Goal: Task Accomplishment & Management: Use online tool/utility

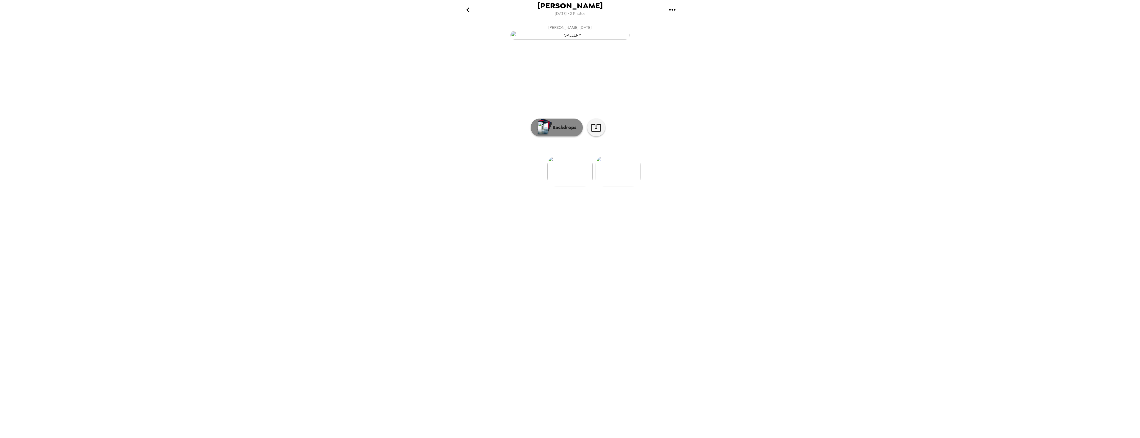
click at [549, 134] on div "button" at bounding box center [544, 126] width 14 height 15
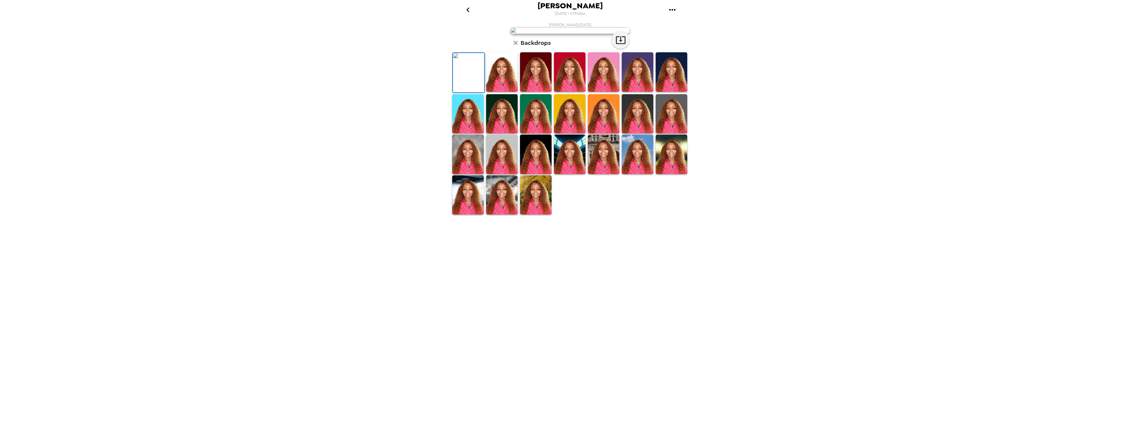
click at [512, 92] on img at bounding box center [502, 72] width 32 height 40
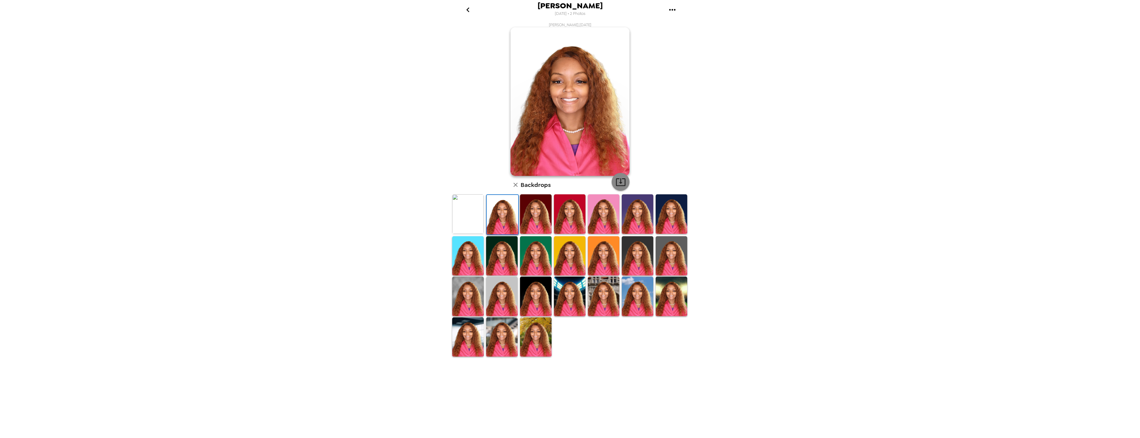
click at [616, 182] on icon "button" at bounding box center [621, 182] width 10 height 8
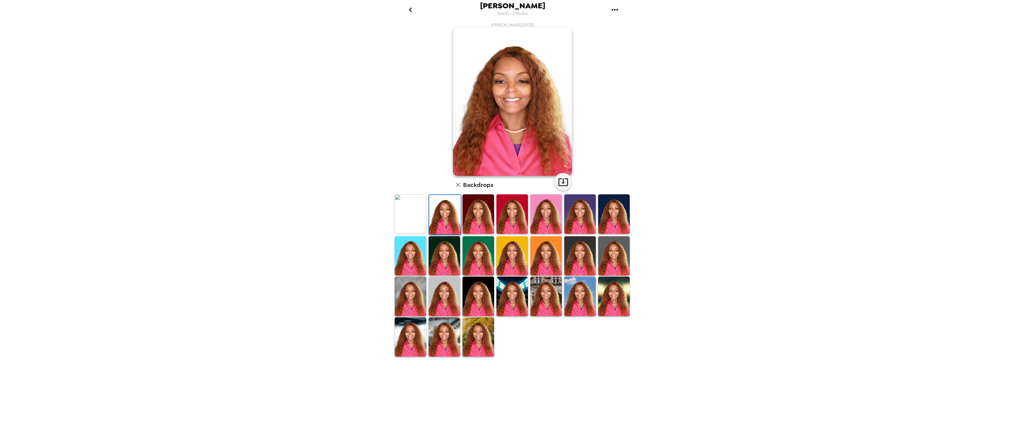
click at [477, 329] on img at bounding box center [479, 338] width 32 height 40
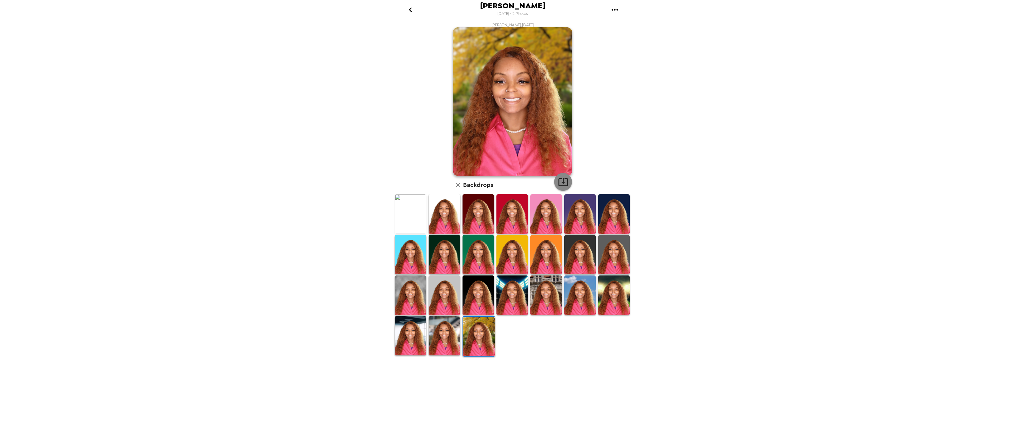
click at [568, 180] on button "button" at bounding box center [563, 182] width 18 height 18
click at [618, 220] on img at bounding box center [614, 215] width 32 height 40
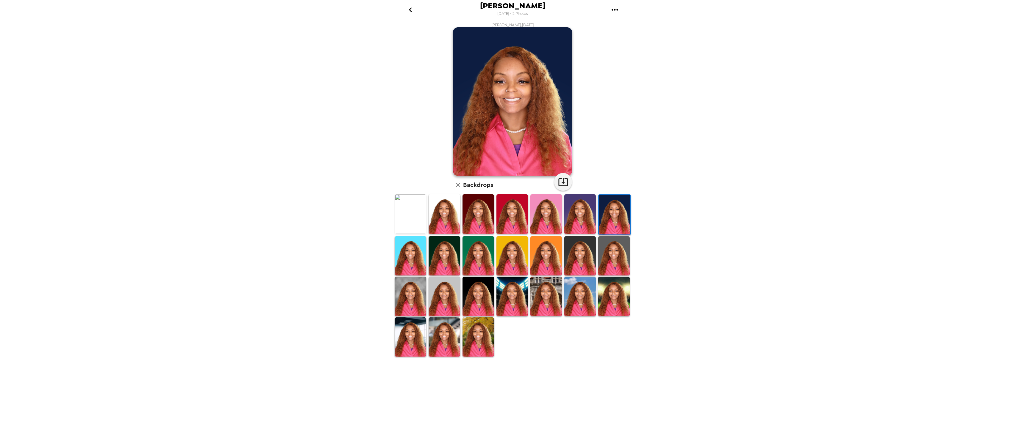
click at [616, 245] on img at bounding box center [614, 256] width 32 height 40
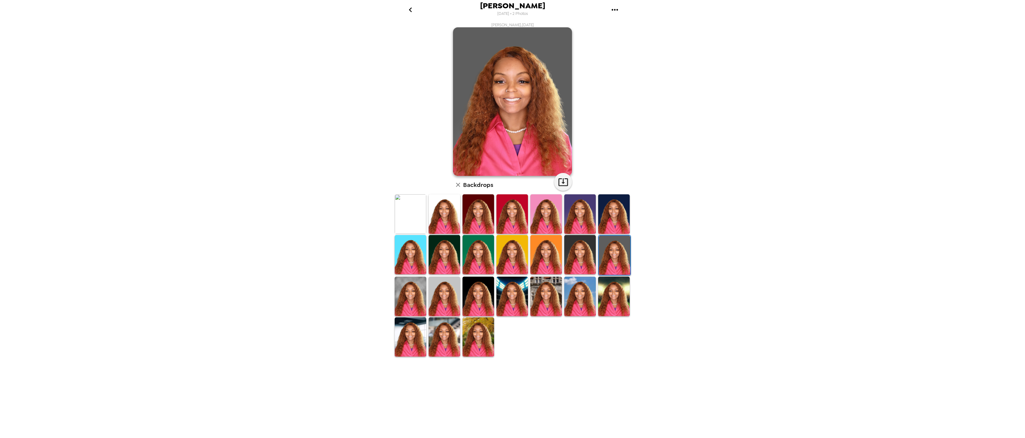
click at [512, 251] on img at bounding box center [512, 254] width 32 height 39
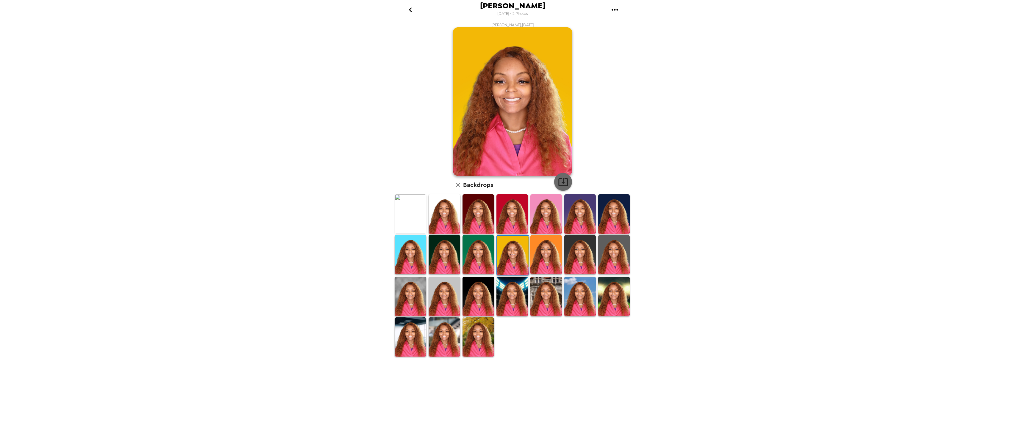
click at [565, 183] on icon "button" at bounding box center [563, 182] width 10 height 10
click at [417, 289] on img at bounding box center [411, 296] width 32 height 39
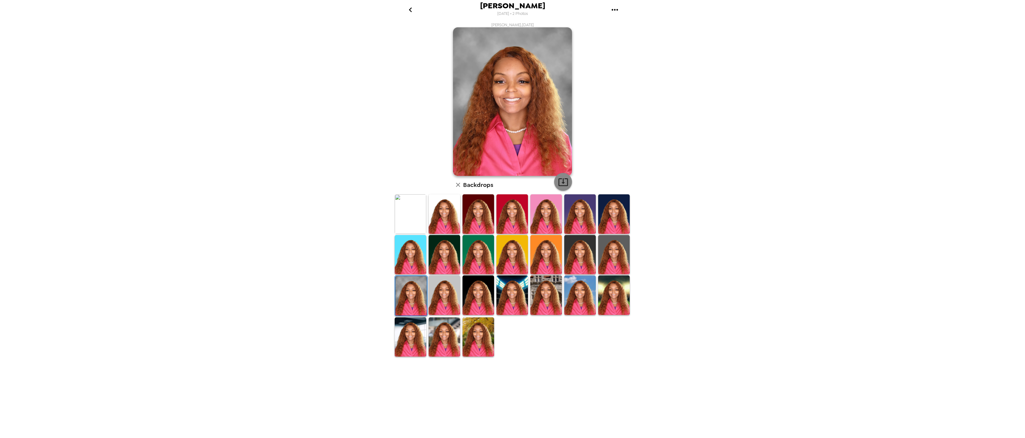
click at [563, 182] on icon "button" at bounding box center [563, 182] width 10 height 8
click at [546, 285] on img at bounding box center [546, 295] width 32 height 39
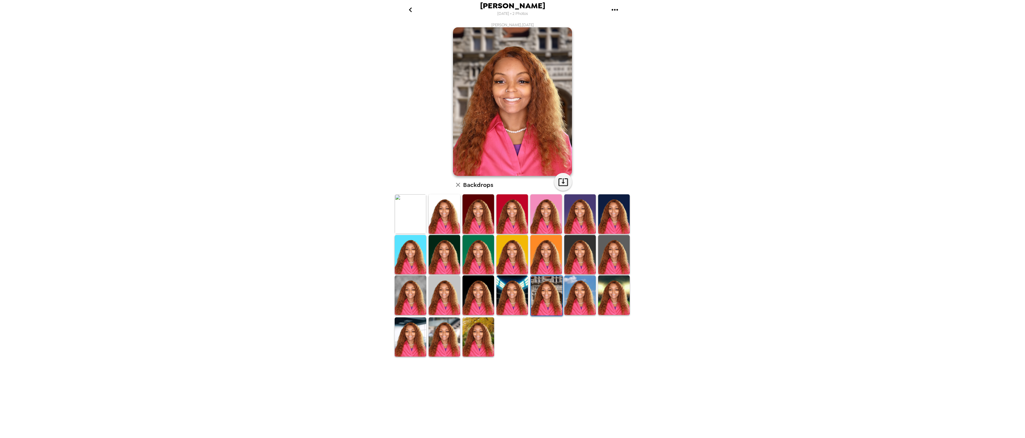
click at [518, 294] on img at bounding box center [512, 295] width 32 height 39
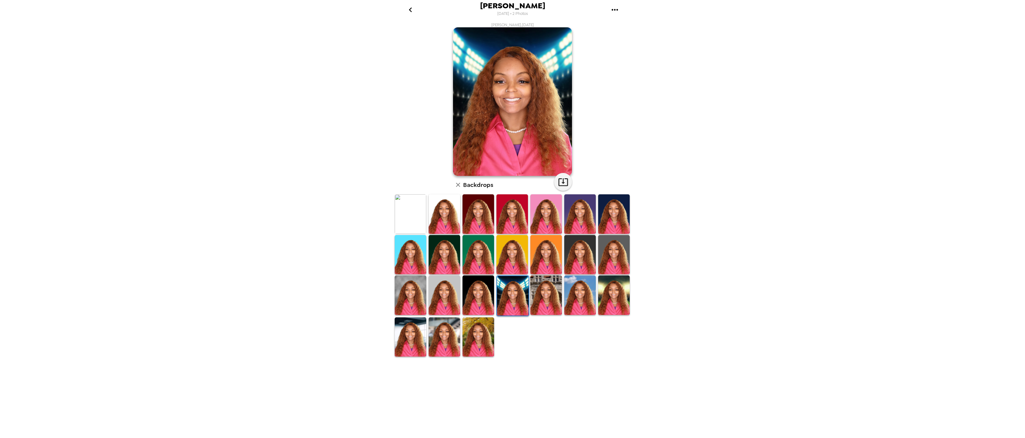
click at [475, 301] on img at bounding box center [479, 295] width 32 height 39
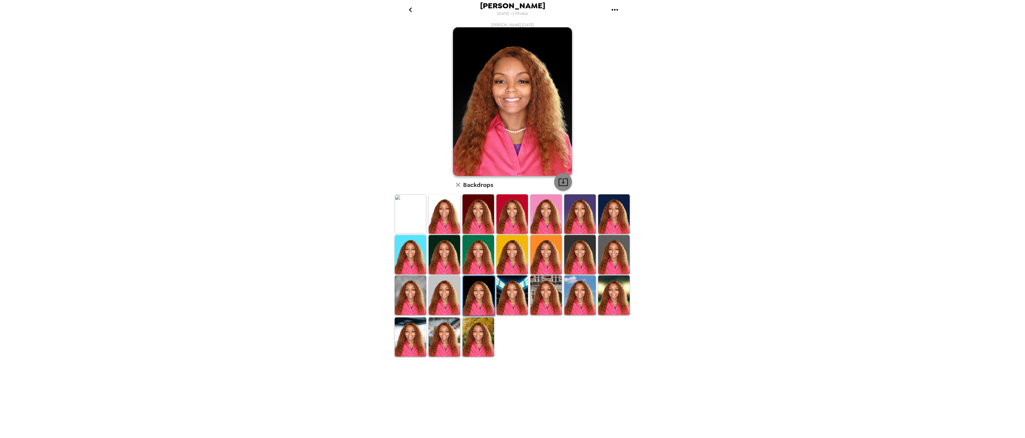
click at [565, 180] on icon "button" at bounding box center [563, 182] width 10 height 10
click at [422, 223] on img at bounding box center [411, 214] width 32 height 39
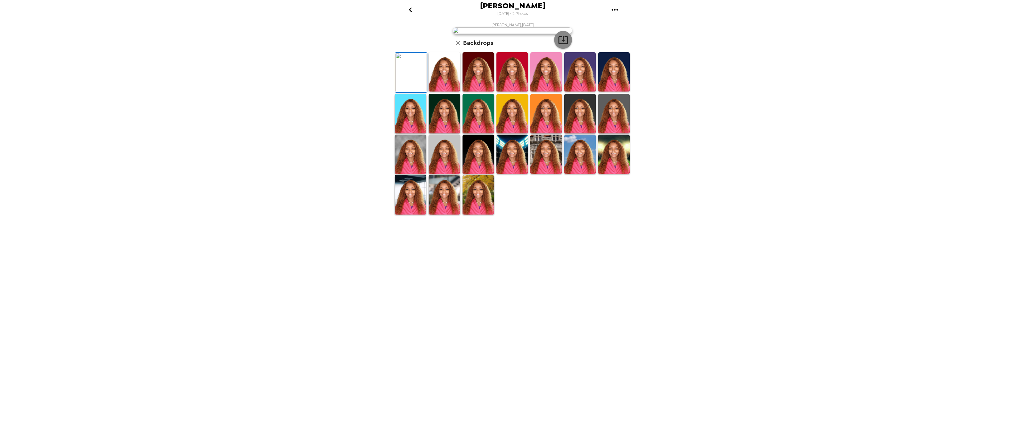
click at [567, 45] on icon "button" at bounding box center [563, 40] width 10 height 10
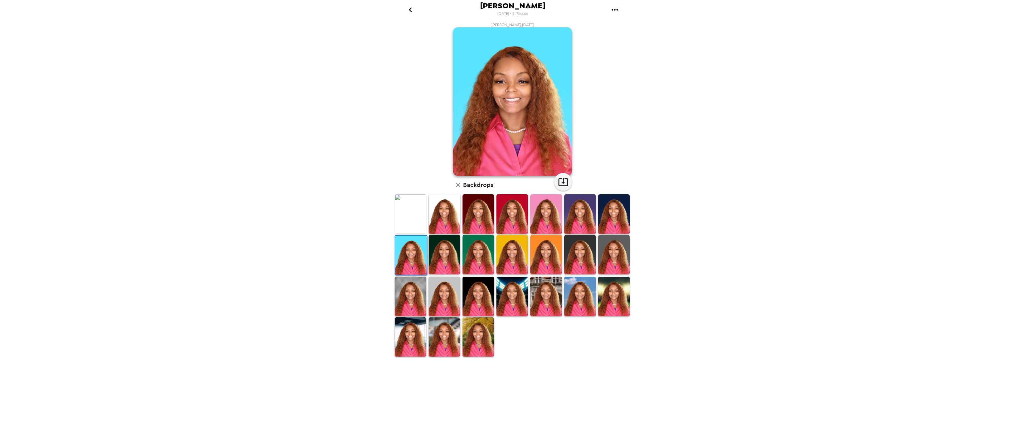
click at [534, 216] on img at bounding box center [546, 214] width 32 height 39
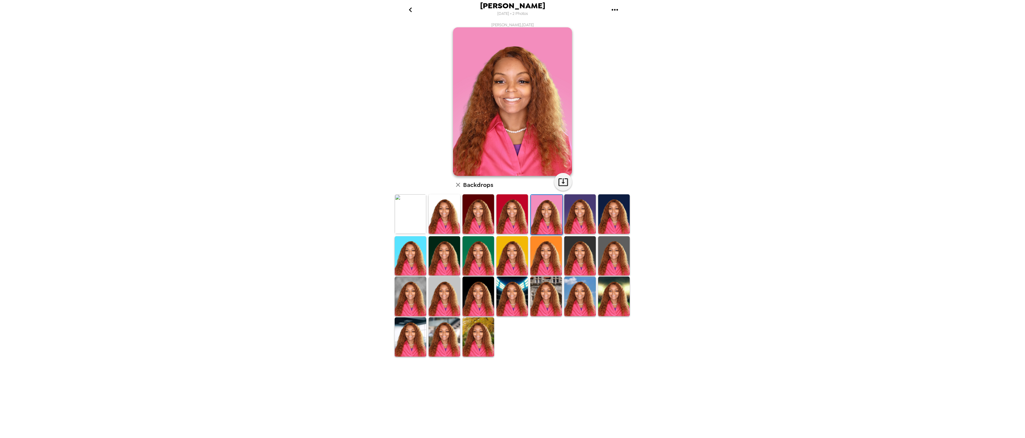
click at [513, 206] on img at bounding box center [512, 214] width 32 height 39
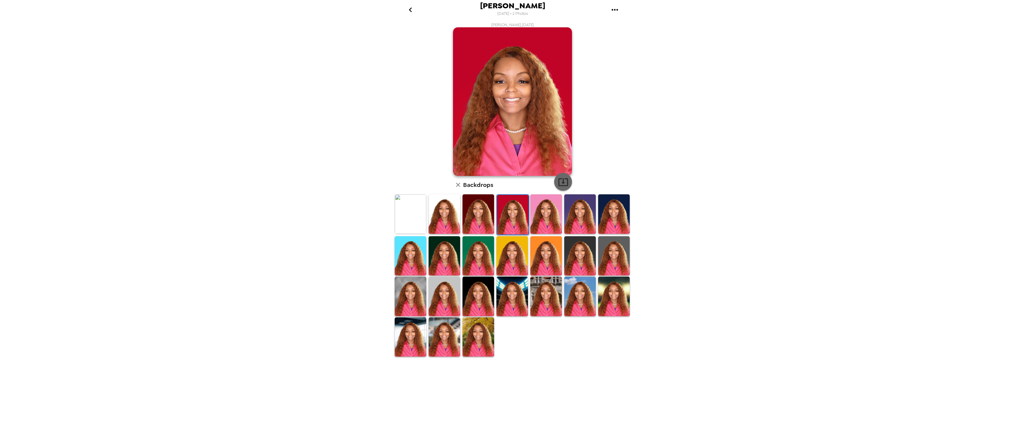
click at [562, 177] on icon "button" at bounding box center [563, 182] width 10 height 10
click at [483, 198] on img at bounding box center [479, 214] width 32 height 39
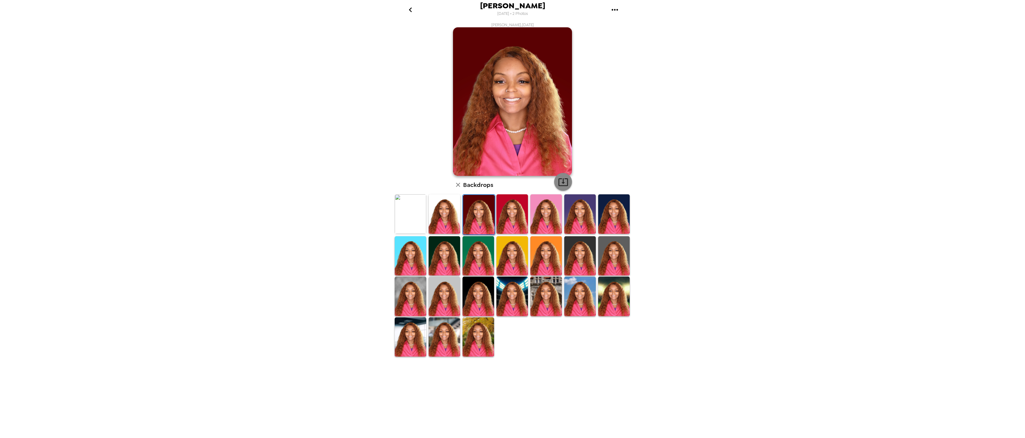
click at [558, 178] on icon "button" at bounding box center [563, 182] width 10 height 10
click at [412, 348] on img at bounding box center [411, 337] width 32 height 39
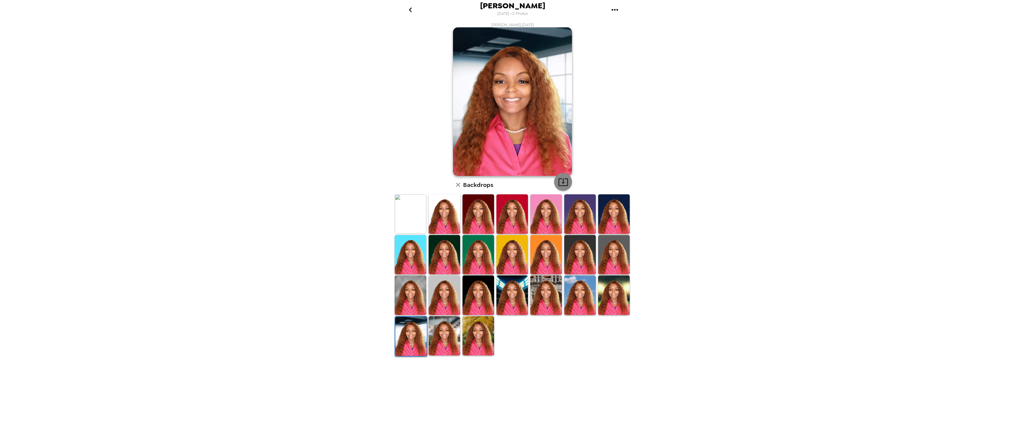
click at [565, 184] on icon "button" at bounding box center [563, 182] width 10 height 10
click at [412, 9] on icon "go back" at bounding box center [411, 10] width 10 height 10
click at [610, 8] on button "gallery menu" at bounding box center [614, 9] width 19 height 19
click at [498, 67] on div at bounding box center [512, 219] width 1025 height 438
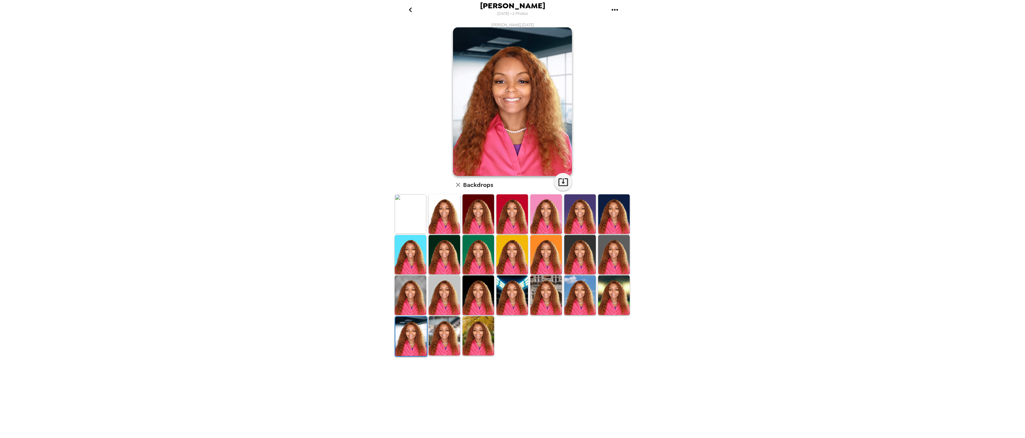
click at [508, 9] on span "[PERSON_NAME]" at bounding box center [512, 6] width 65 height 8
click at [408, 9] on icon "go back" at bounding box center [411, 10] width 10 height 10
click at [612, 9] on icon "gallery menu" at bounding box center [615, 9] width 6 height 1
click at [458, 185] on div at bounding box center [512, 219] width 1025 height 438
click at [457, 187] on icon "button" at bounding box center [458, 185] width 4 height 4
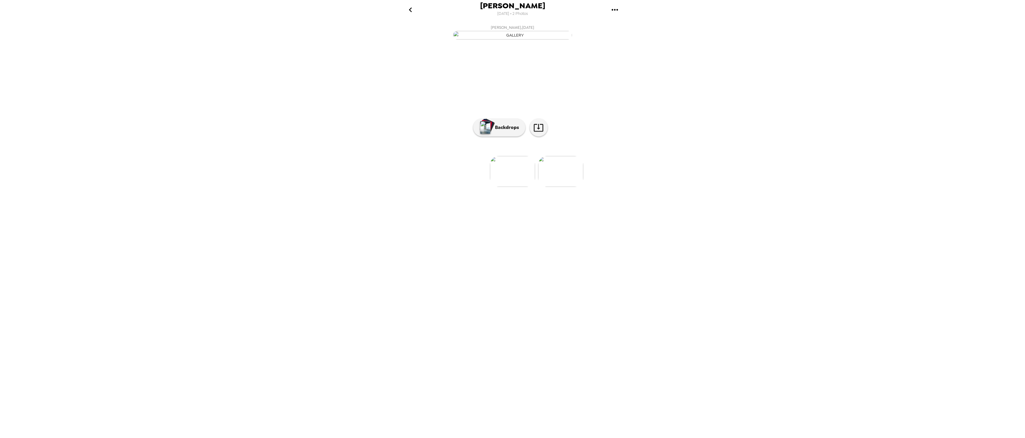
click at [560, 187] on img at bounding box center [560, 171] width 45 height 31
click at [488, 134] on img "button" at bounding box center [485, 127] width 10 height 13
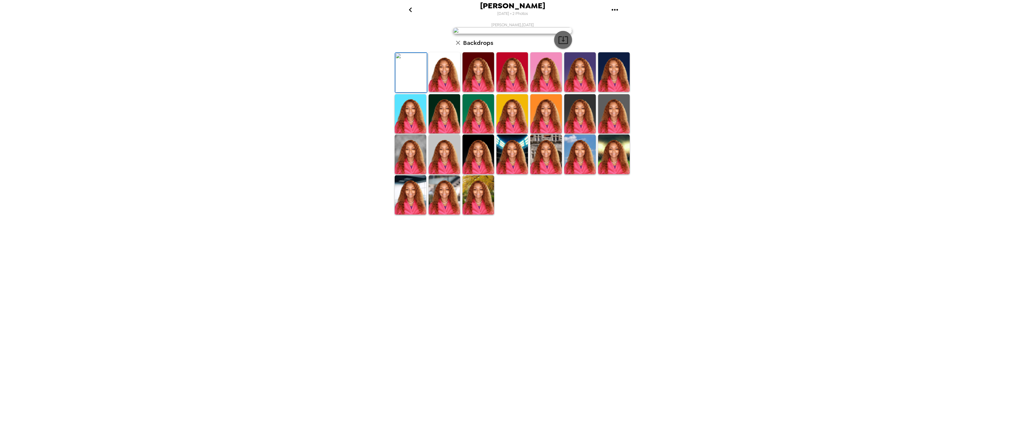
click at [562, 44] on icon "button" at bounding box center [563, 40] width 10 height 8
click at [505, 92] on img at bounding box center [512, 72] width 32 height 40
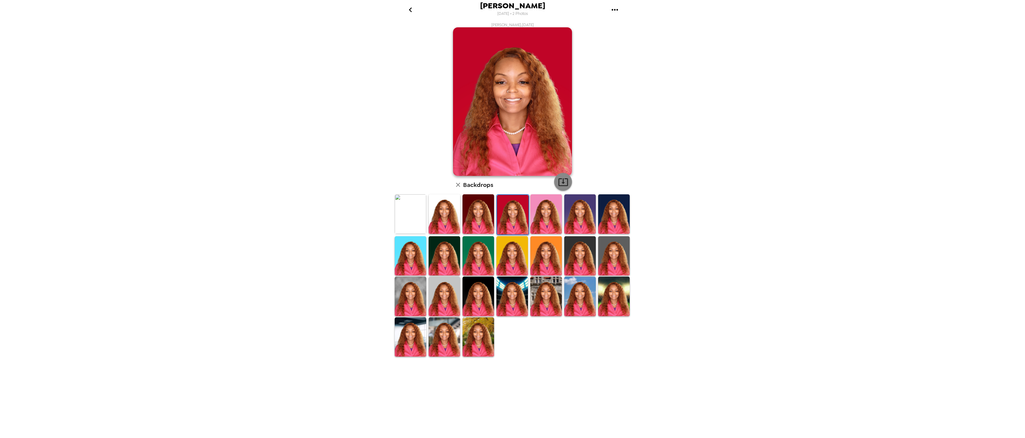
click at [561, 185] on icon "button" at bounding box center [563, 182] width 10 height 10
click at [437, 329] on img at bounding box center [445, 338] width 32 height 40
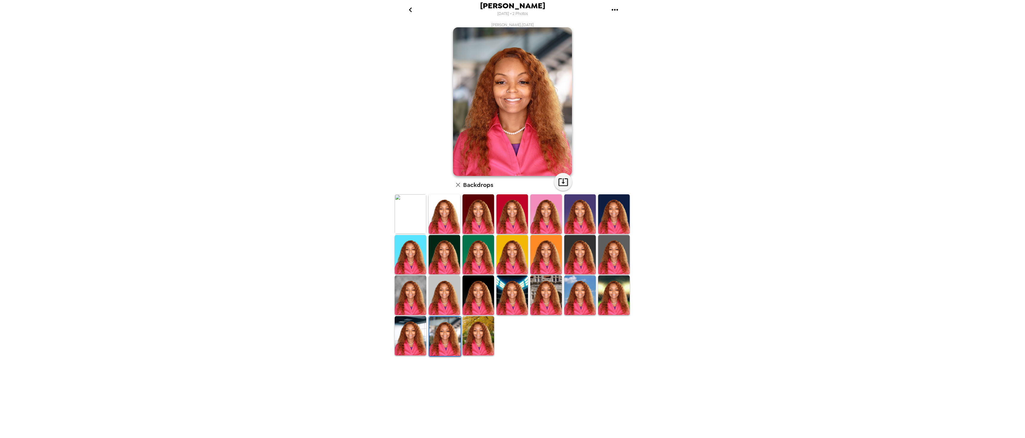
click at [412, 333] on img at bounding box center [411, 337] width 32 height 40
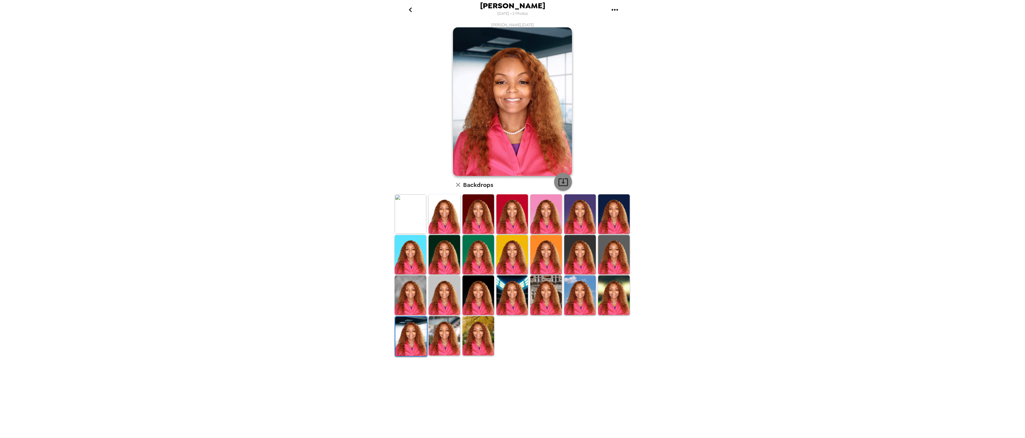
click at [562, 185] on icon "button" at bounding box center [563, 182] width 10 height 10
click at [458, 282] on img at bounding box center [445, 296] width 32 height 40
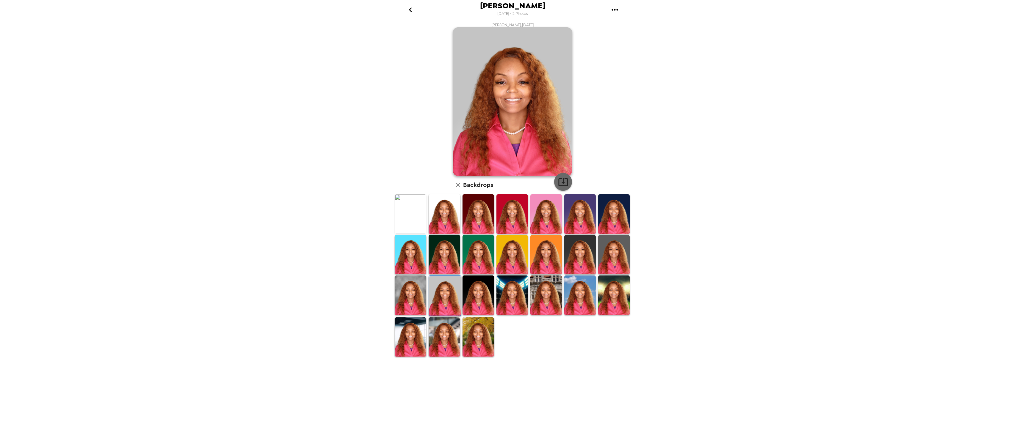
click at [563, 185] on icon "button" at bounding box center [563, 182] width 10 height 10
